Goal: Information Seeking & Learning: Understand process/instructions

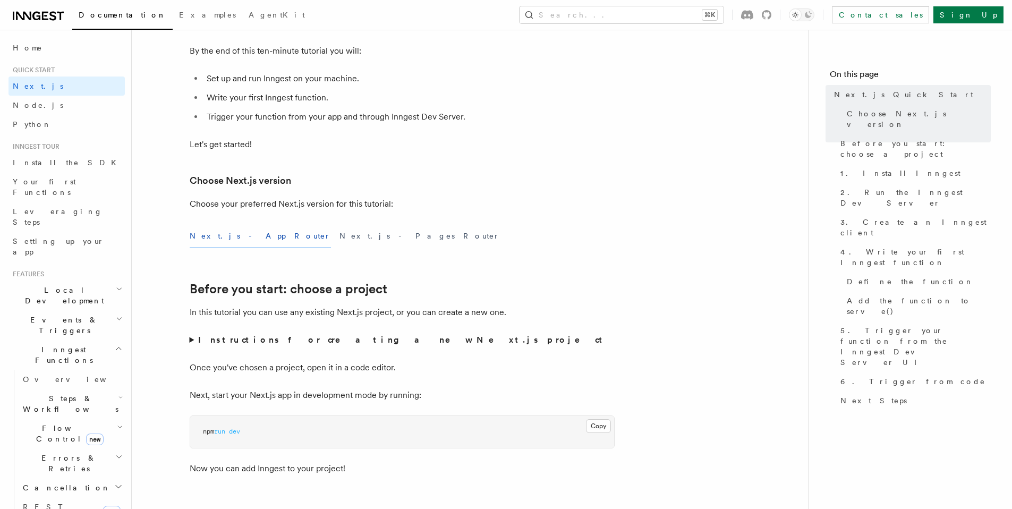
scroll to position [125, 0]
click at [193, 340] on summary "Instructions for creating a new Next.js project" at bounding box center [402, 338] width 425 height 15
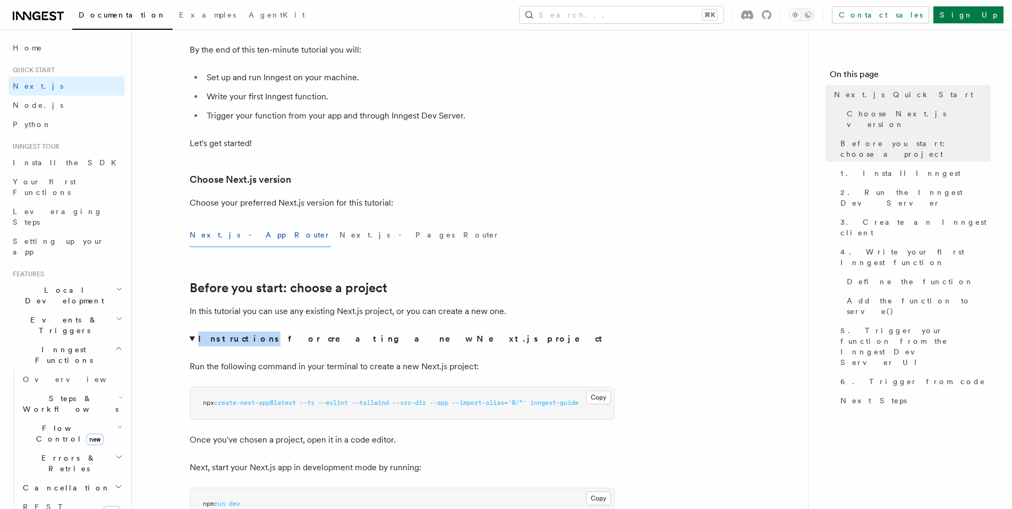
click at [193, 340] on summary "Instructions for creating a new Next.js project" at bounding box center [402, 338] width 425 height 15
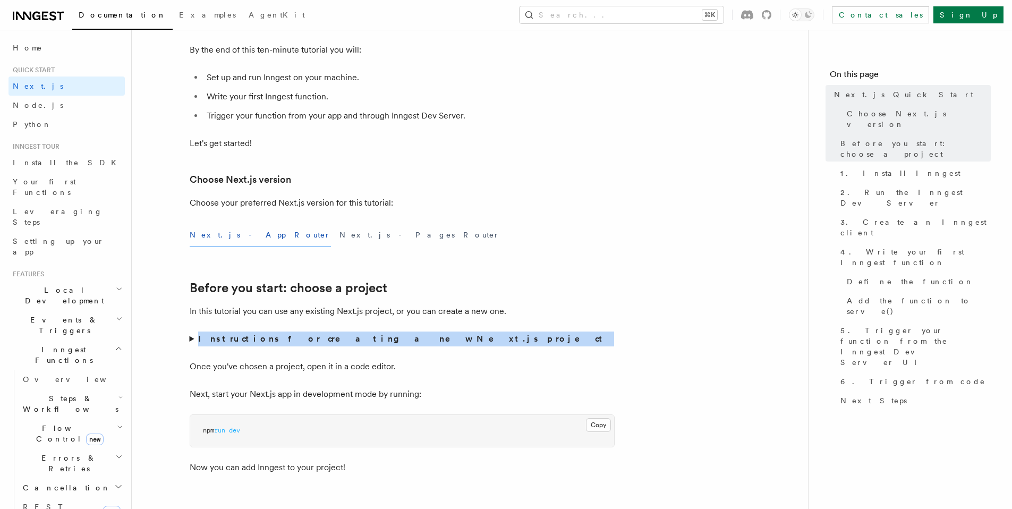
click at [193, 340] on summary "Instructions for creating a new Next.js project" at bounding box center [402, 338] width 425 height 15
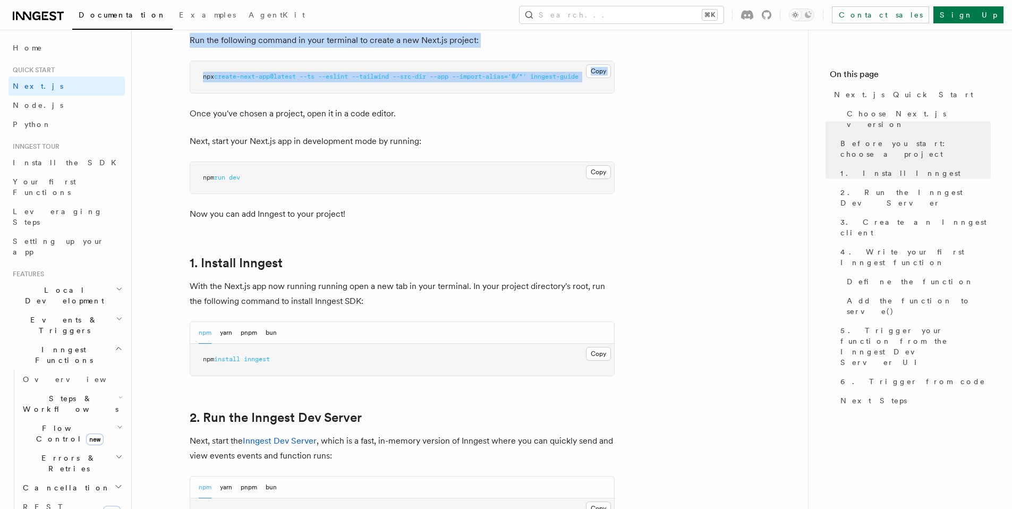
scroll to position [454, 0]
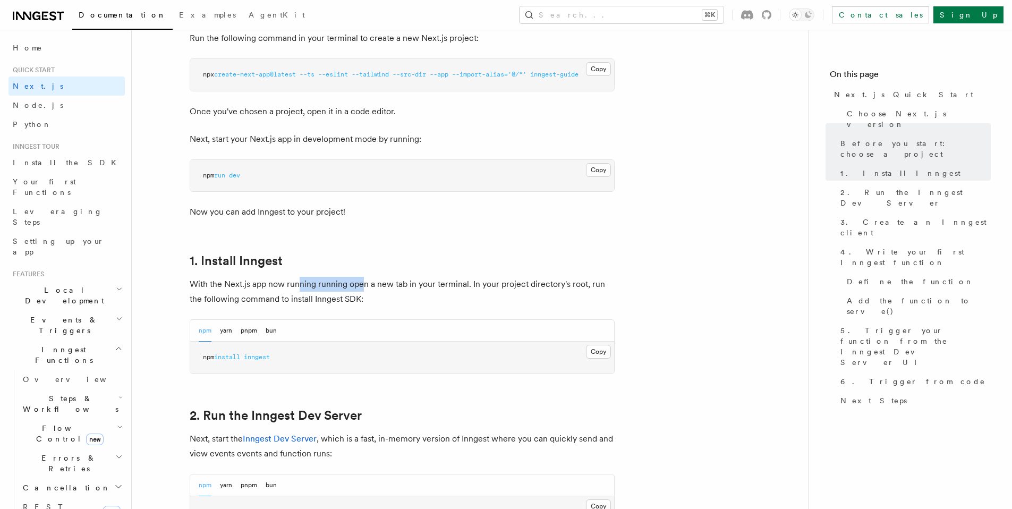
drag, startPoint x: 301, startPoint y: 286, endPoint x: 362, endPoint y: 287, distance: 61.1
click at [362, 287] on p "With the Next.js app now running running open a new tab in your terminal. In yo…" at bounding box center [402, 292] width 425 height 30
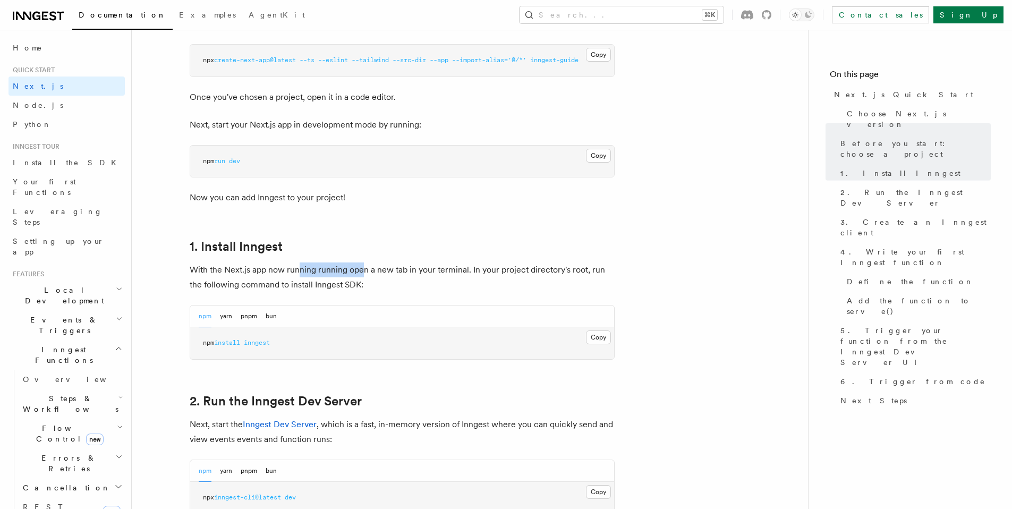
scroll to position [472, 0]
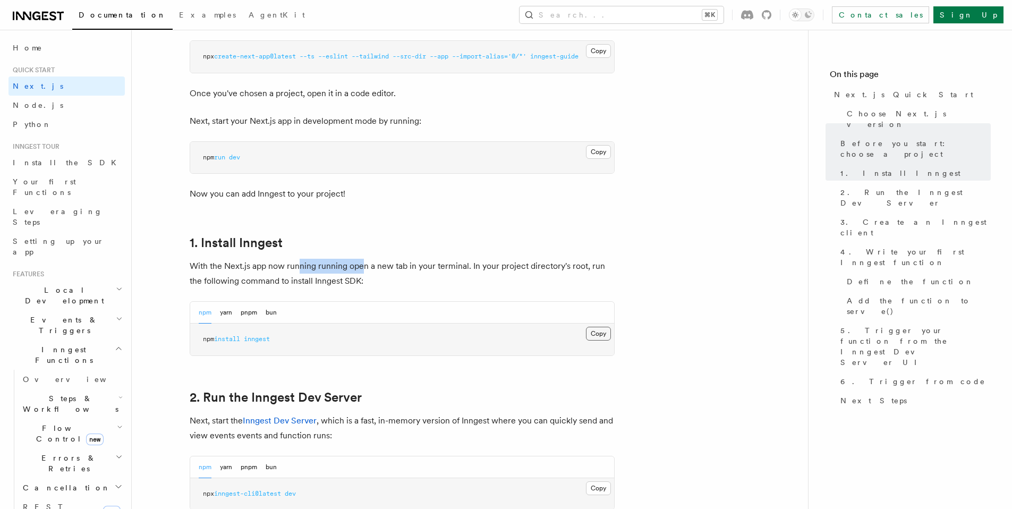
click at [587, 329] on button "Copy Copied" at bounding box center [598, 334] width 25 height 14
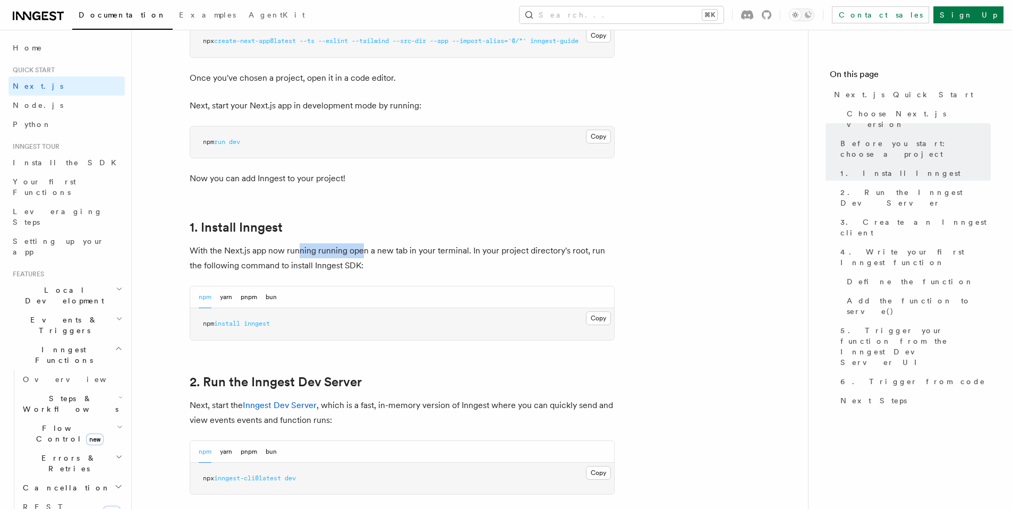
scroll to position [489, 0]
click at [594, 480] on pre "npx inngest-cli@latest dev" at bounding box center [402, 476] width 424 height 32
click at [602, 467] on button "Copy Copied" at bounding box center [598, 471] width 25 height 14
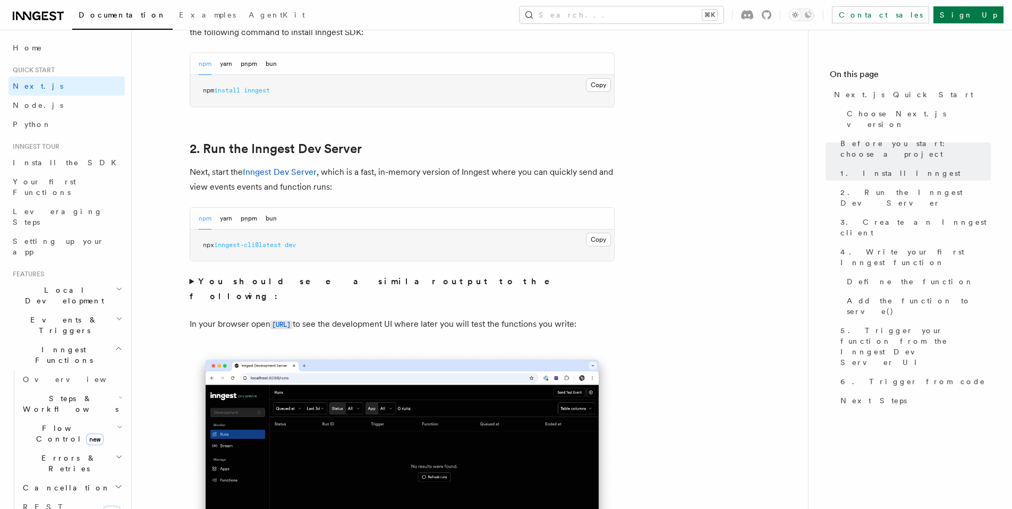
scroll to position [721, 0]
click at [298, 278] on strong "You should see a similar output to the following:" at bounding box center [377, 288] width 375 height 25
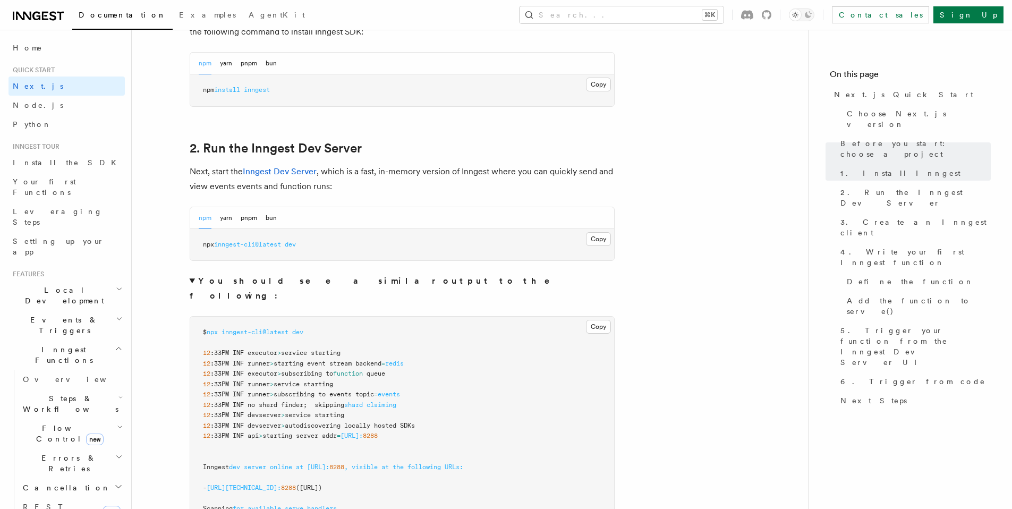
click at [247, 286] on summary "You should see a similar output to the following:" at bounding box center [402, 289] width 425 height 30
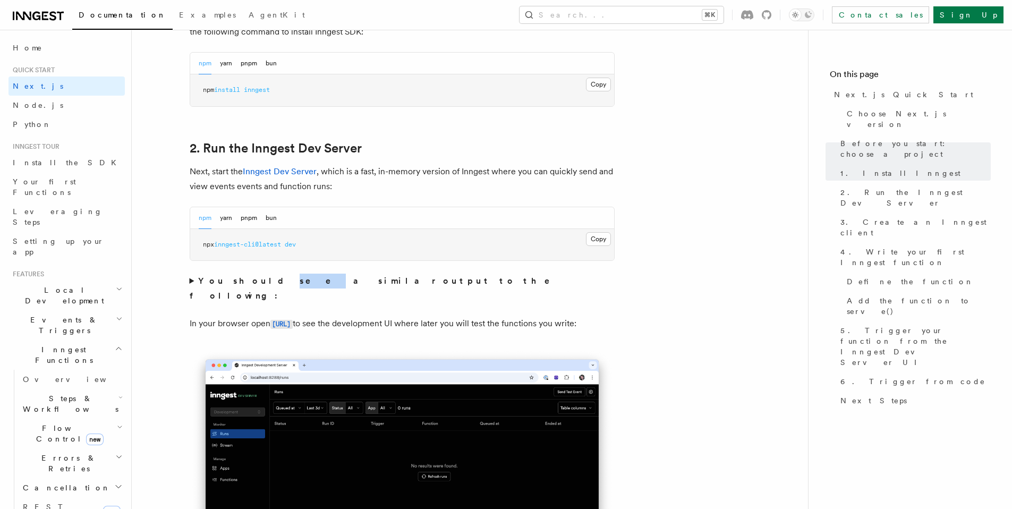
click at [247, 286] on summary "You should see a similar output to the following:" at bounding box center [402, 289] width 425 height 30
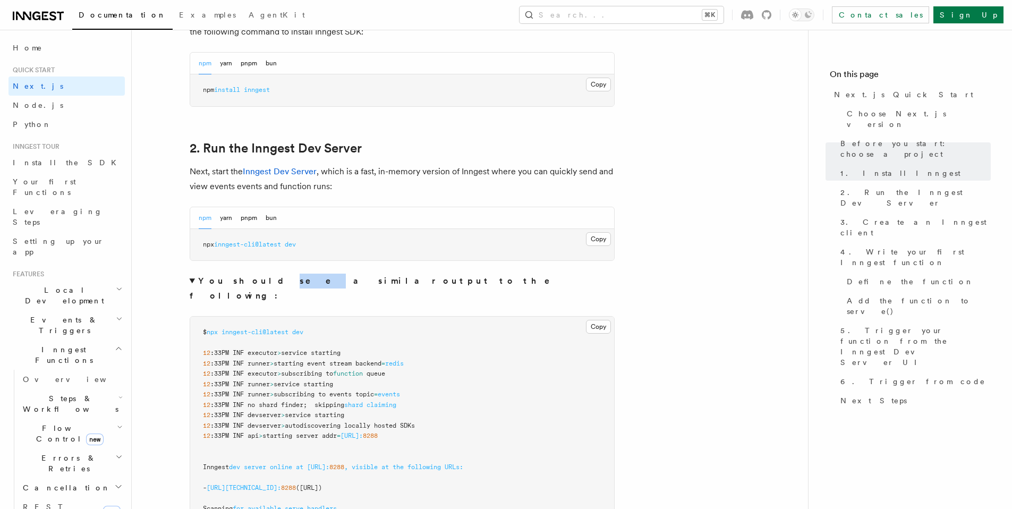
click at [247, 286] on summary "You should see a similar output to the following:" at bounding box center [402, 289] width 425 height 30
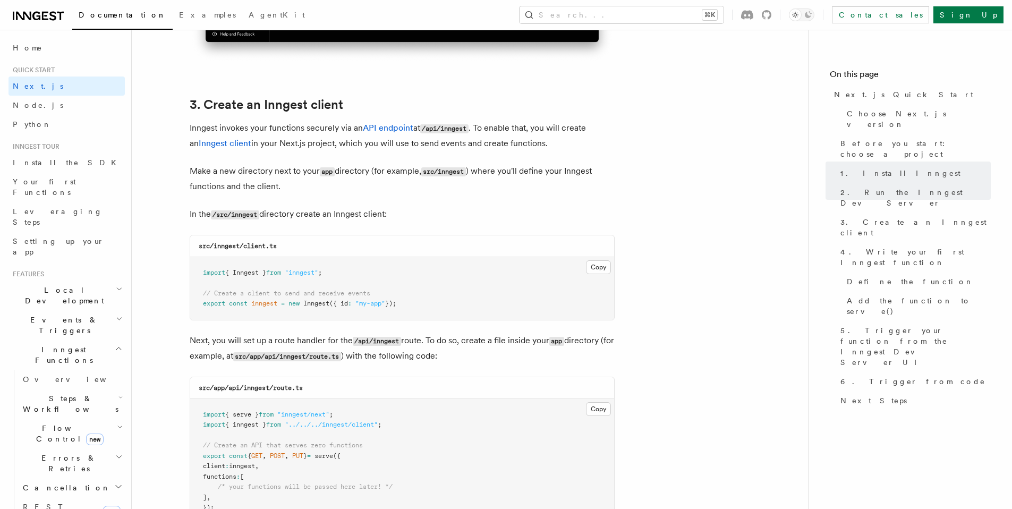
scroll to position [1322, 0]
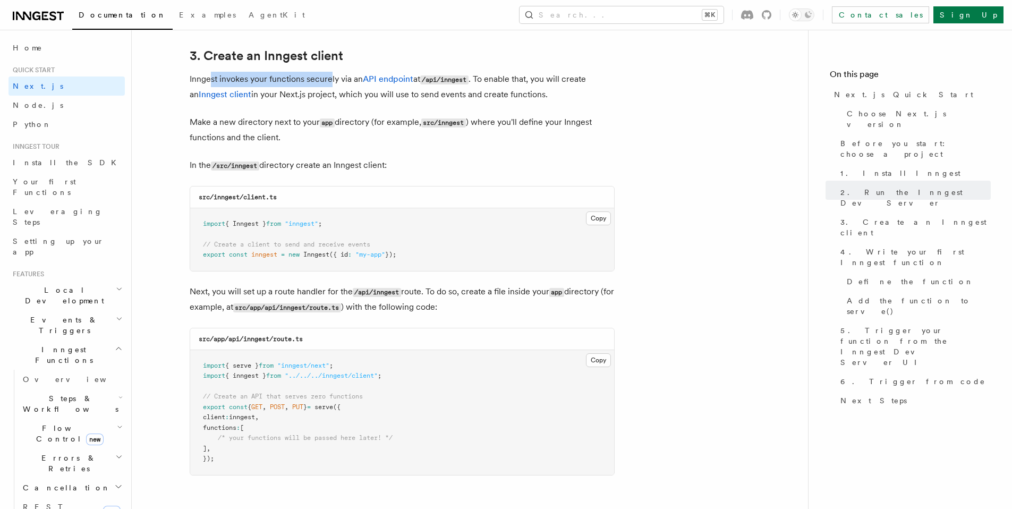
drag, startPoint x: 212, startPoint y: 81, endPoint x: 331, endPoint y: 72, distance: 119.3
click at [331, 72] on p "Inngest invokes your functions securely via an API endpoint at /api/inngest . T…" at bounding box center [402, 87] width 425 height 30
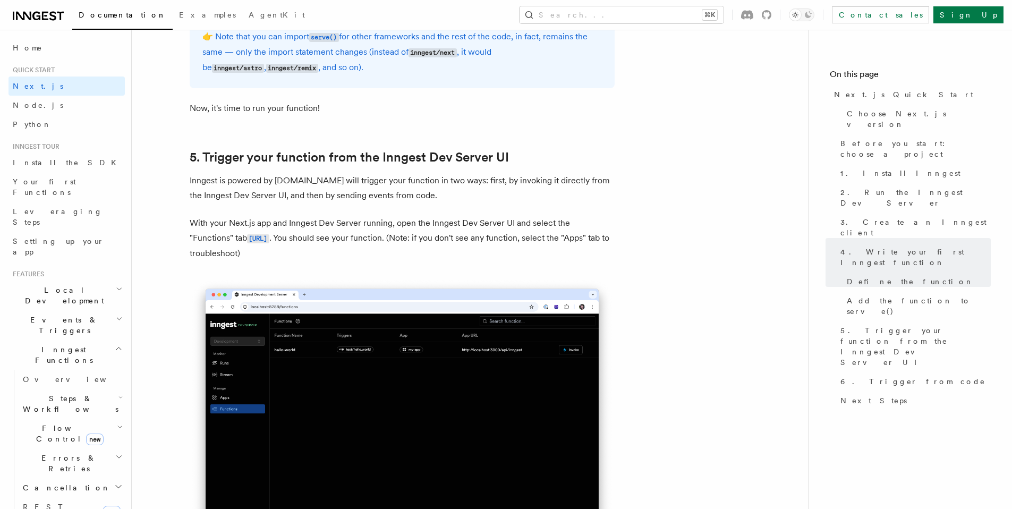
scroll to position [2429, 0]
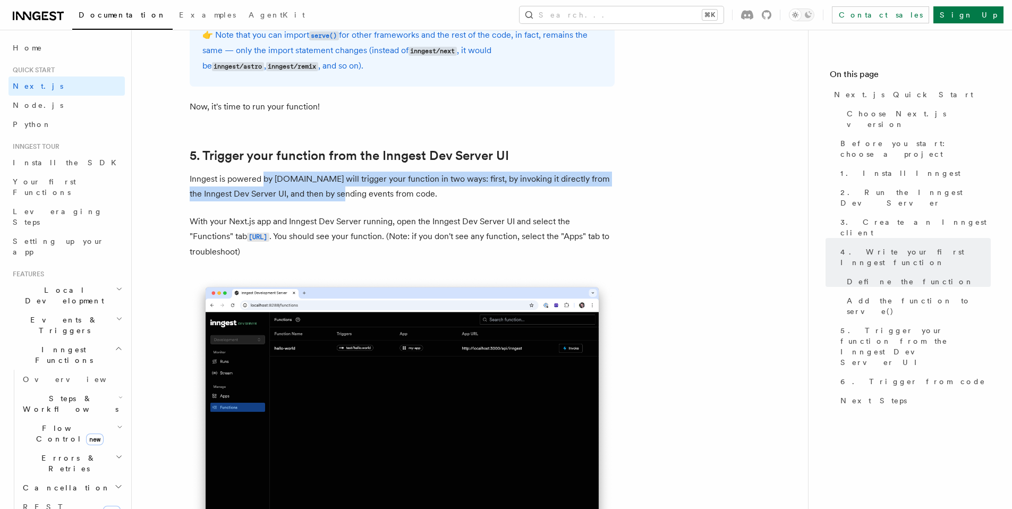
drag, startPoint x: 244, startPoint y: 184, endPoint x: 345, endPoint y: 189, distance: 100.5
click at [345, 189] on p "Inngest is powered by [DOMAIN_NAME] will trigger your function in two ways: fir…" at bounding box center [402, 187] width 425 height 30
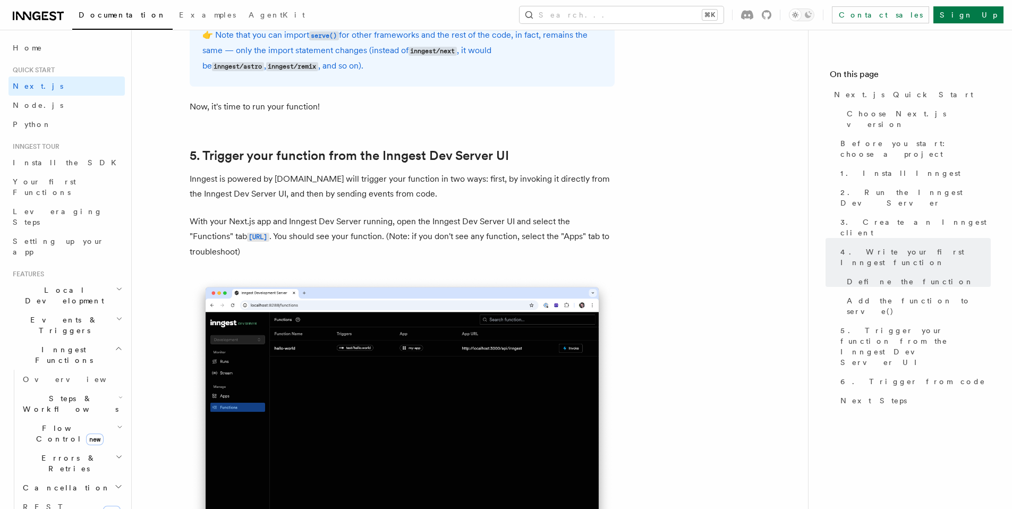
drag, startPoint x: 358, startPoint y: 187, endPoint x: 364, endPoint y: 186, distance: 5.4
click at [358, 187] on p "Inngest is powered by [DOMAIN_NAME] will trigger your function in two ways: fir…" at bounding box center [402, 187] width 425 height 30
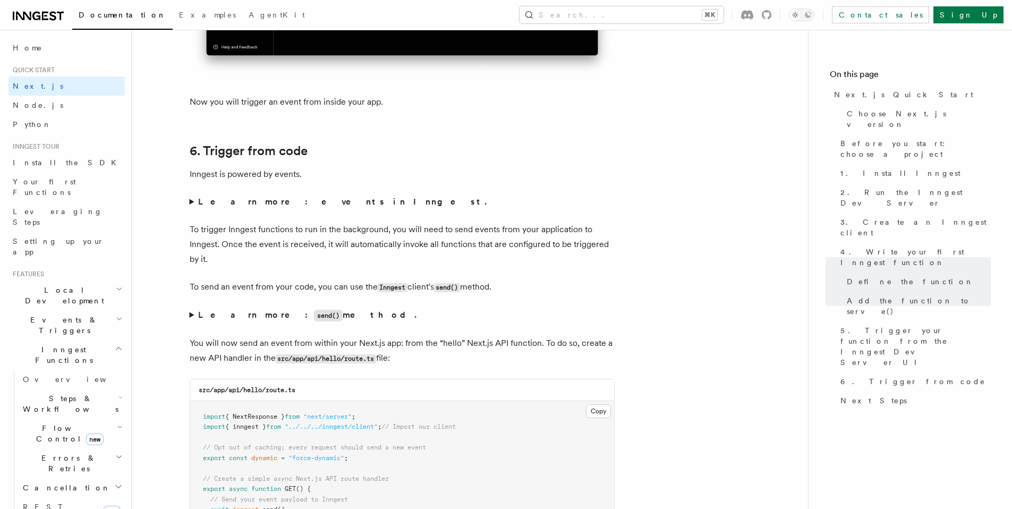
scroll to position [5368, 0]
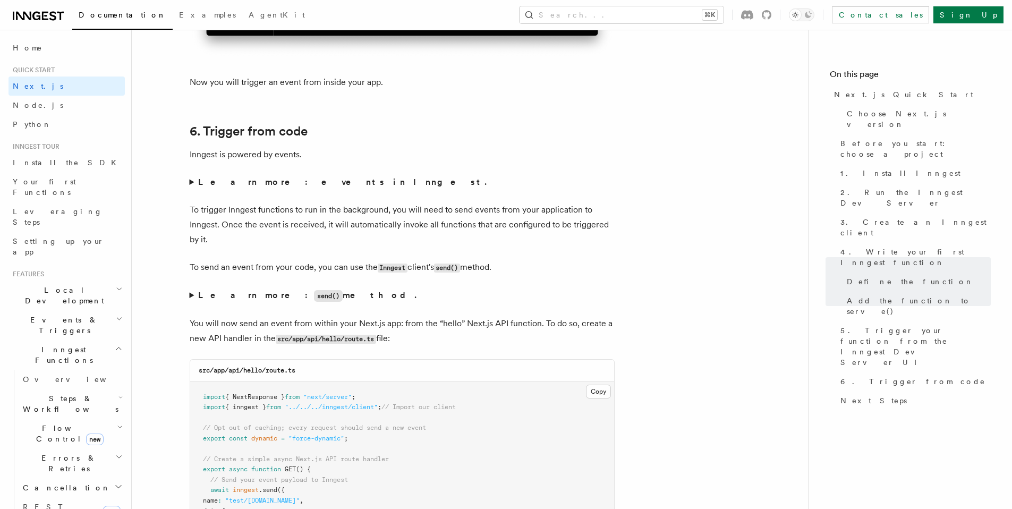
click at [292, 178] on strong "Learn more: events in Inngest." at bounding box center [343, 182] width 290 height 10
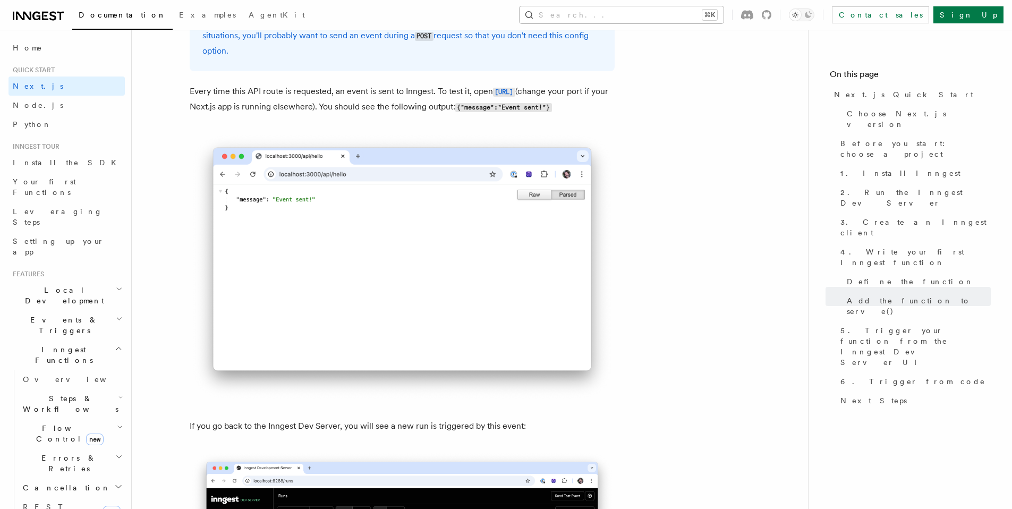
scroll to position [5954, 0]
